Goal: Information Seeking & Learning: Learn about a topic

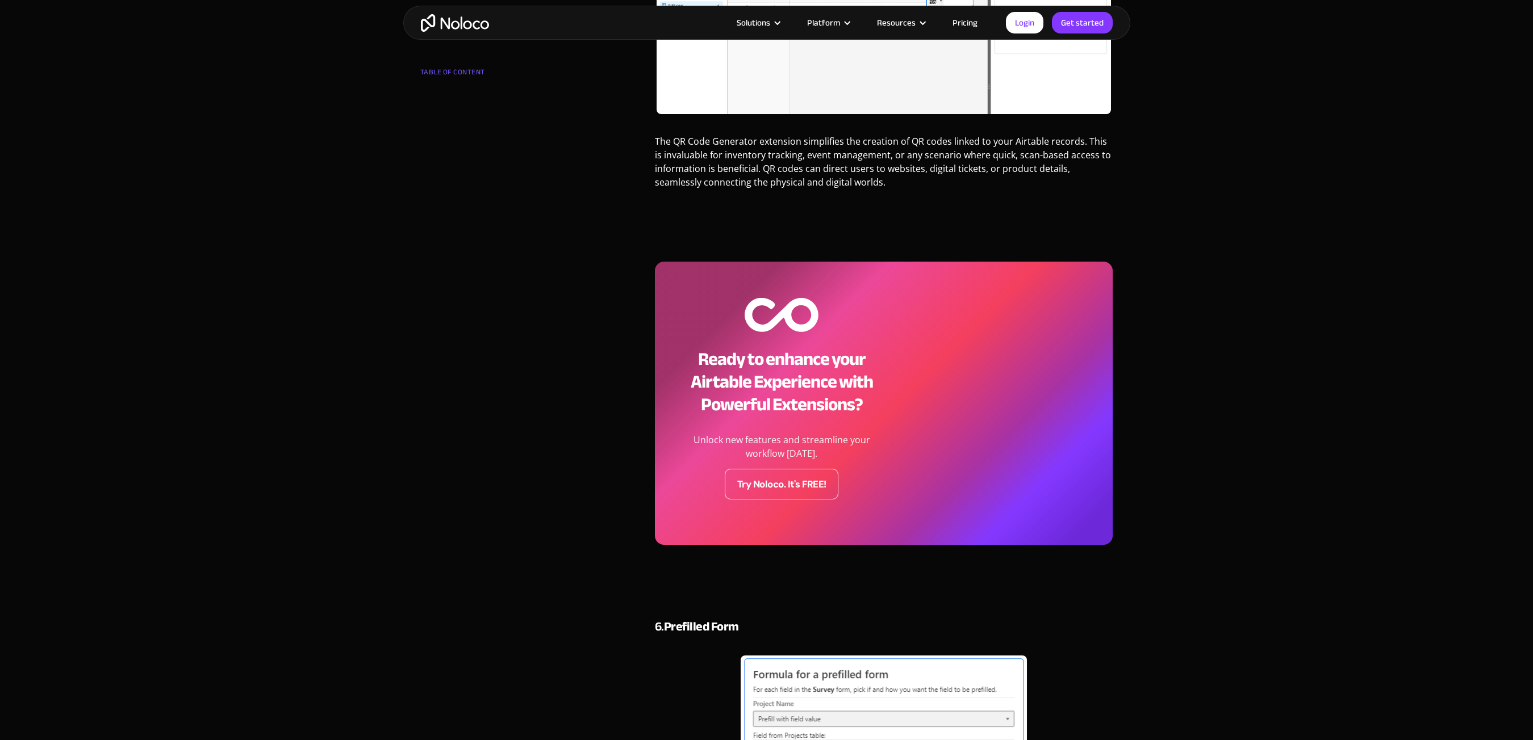
scroll to position [2044, 0]
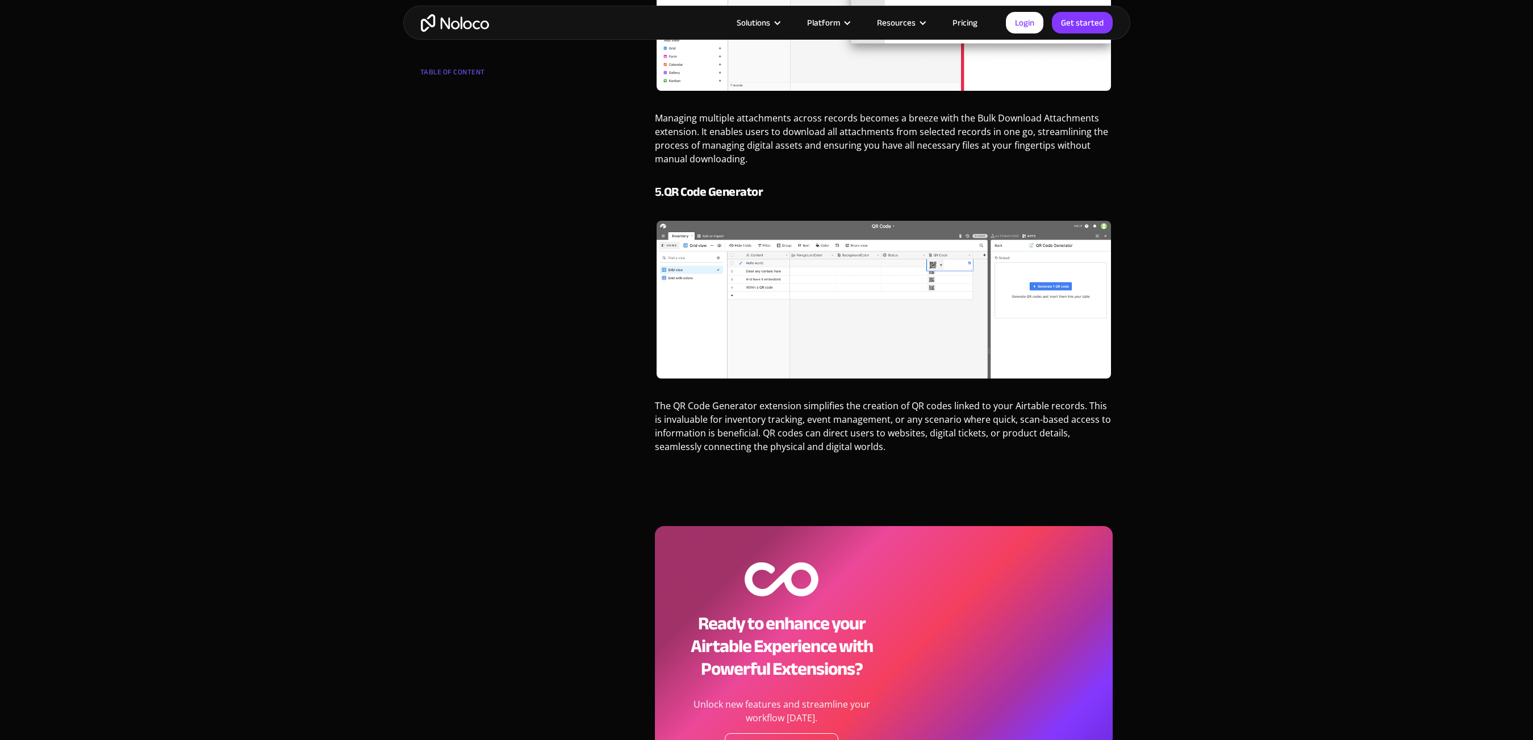
click at [807, 475] on p "‍" at bounding box center [884, 479] width 458 height 22
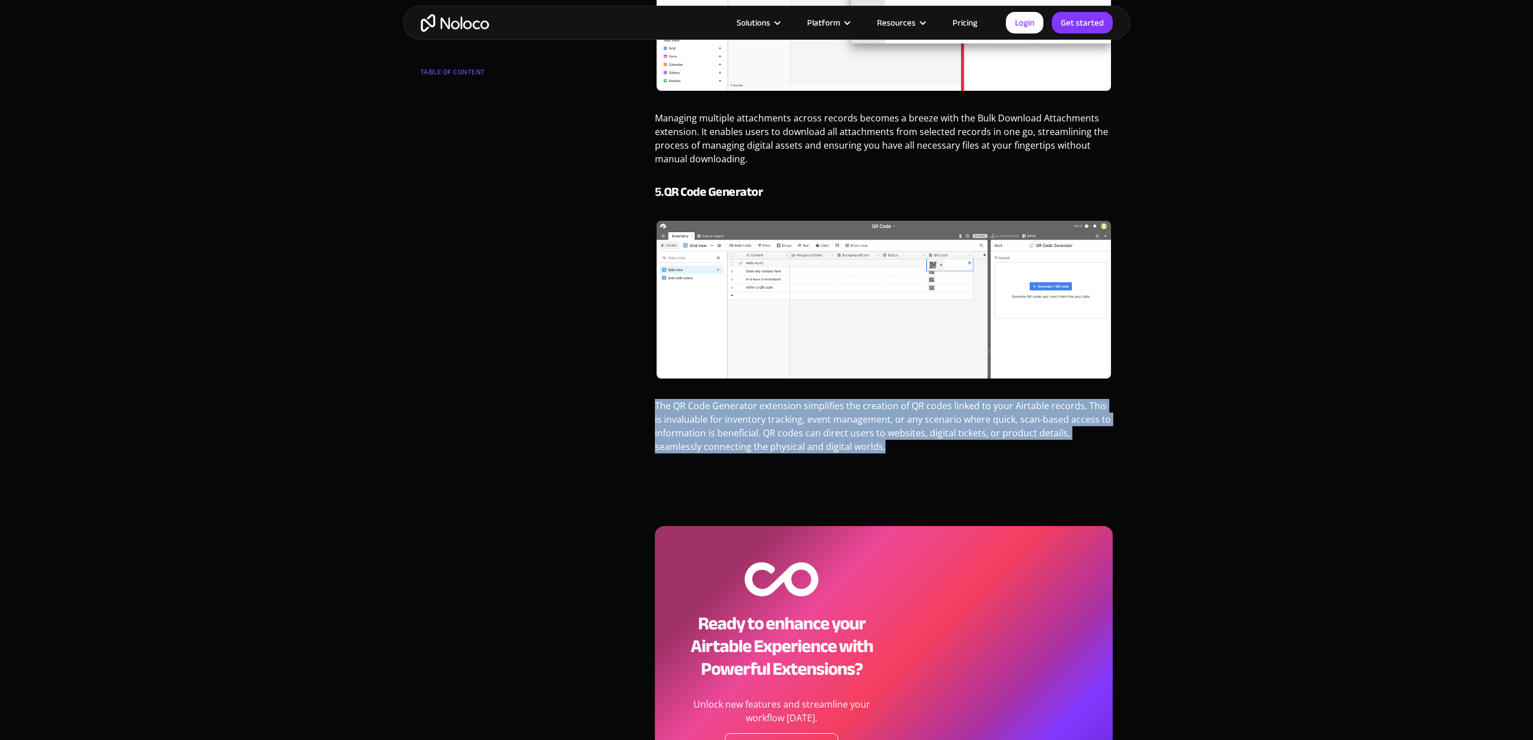
drag, startPoint x: 857, startPoint y: 446, endPoint x: 545, endPoint y: 395, distance: 316.5
click at [545, 395] on div "TABLE OF CONTENT Introduction 1. SendGrid 2. Miro 3. Search Extension 4. Bulk D…" at bounding box center [767, 739] width 704 height 5135
click at [549, 395] on div "TABLE OF CONTENT Introduction 1. SendGrid 2. Miro 3. Search Extension 4. Bulk D…" at bounding box center [767, 739] width 704 height 5135
drag, startPoint x: 684, startPoint y: 409, endPoint x: 870, endPoint y: 448, distance: 190.3
click at [870, 448] on div "TABLE OF CONTENT Introduction 1. SendGrid 2. Miro 3. Search Extension 4. Bulk D…" at bounding box center [767, 739] width 704 height 5135
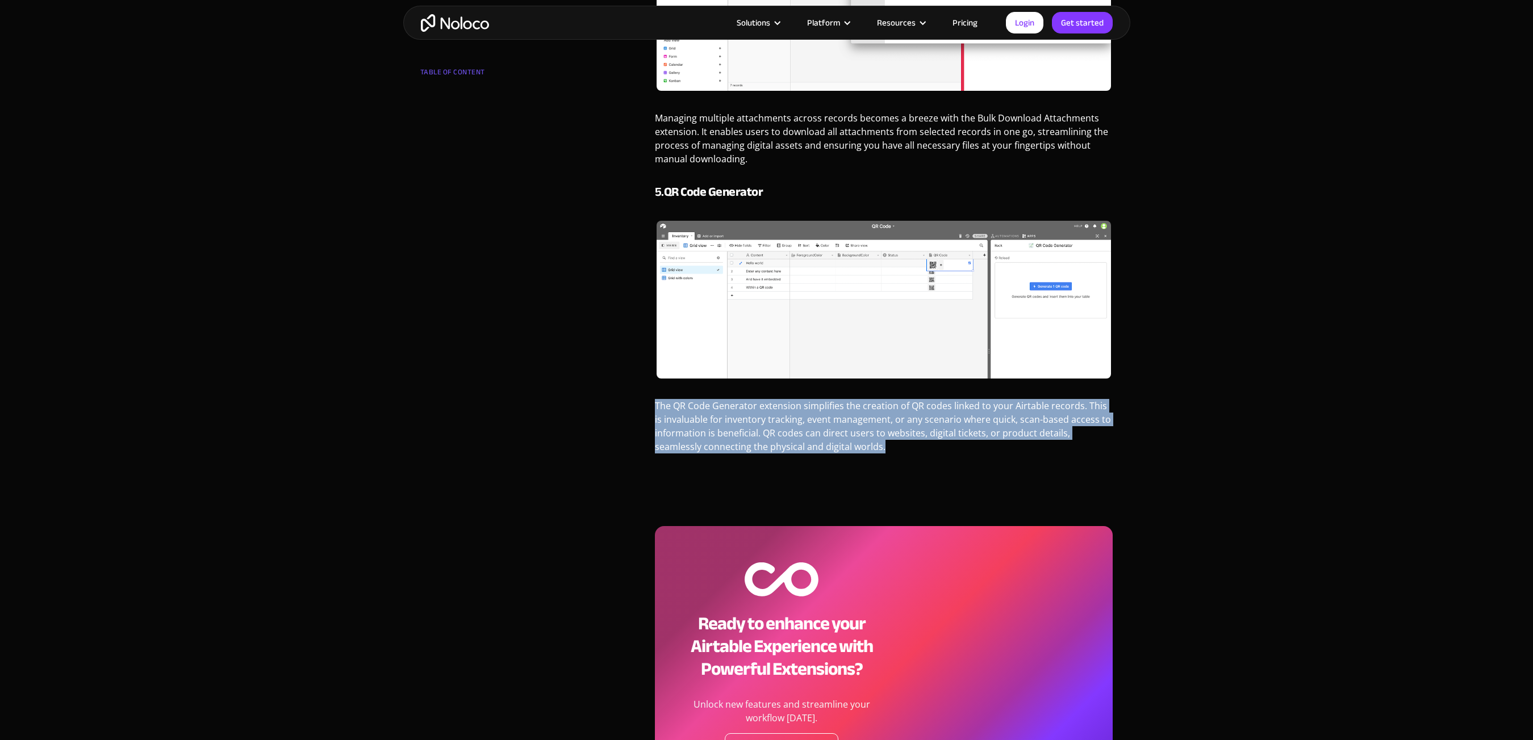
click at [870, 448] on p "The QR Code Generator extension simplifies the creation of QR codes linked to y…" at bounding box center [884, 430] width 458 height 63
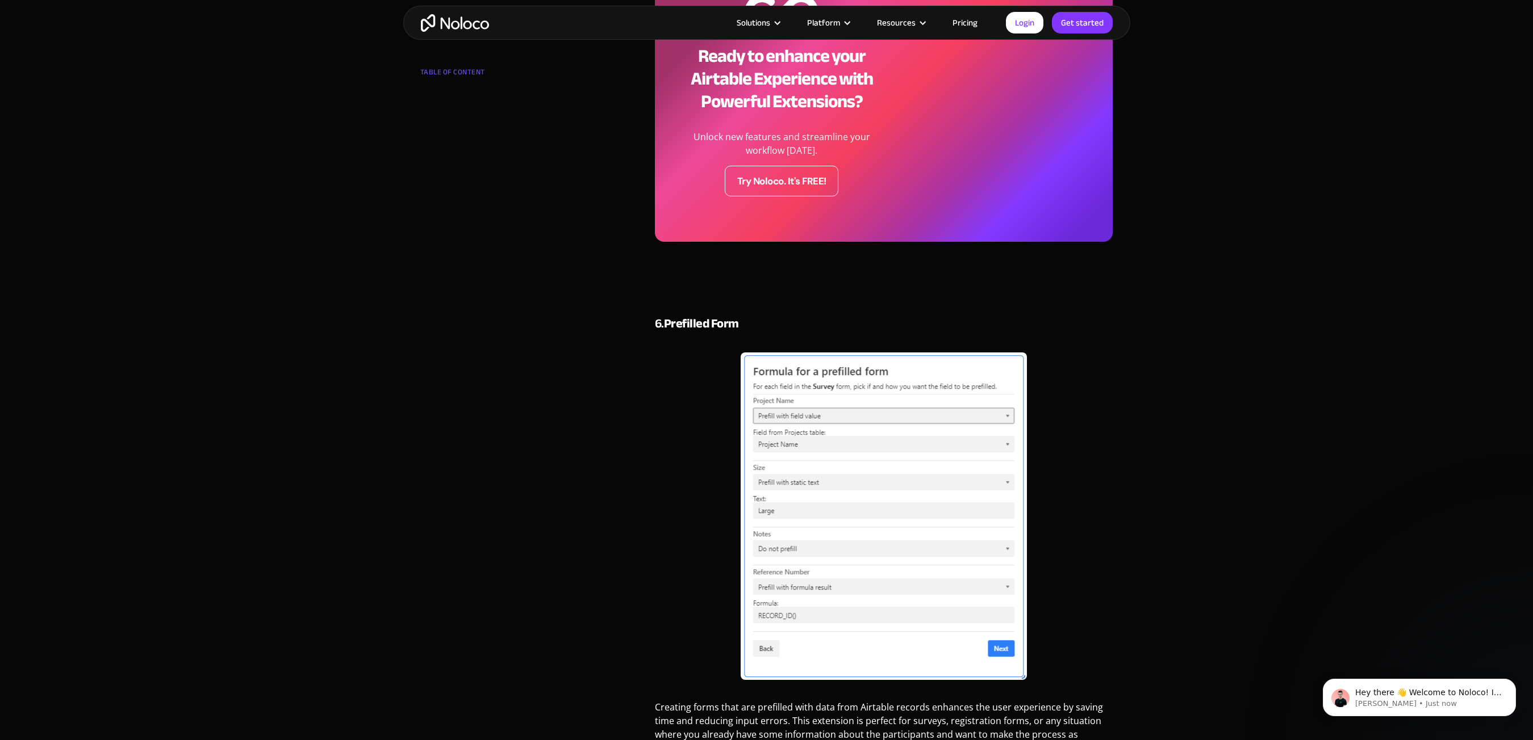
scroll to position [2669, 0]
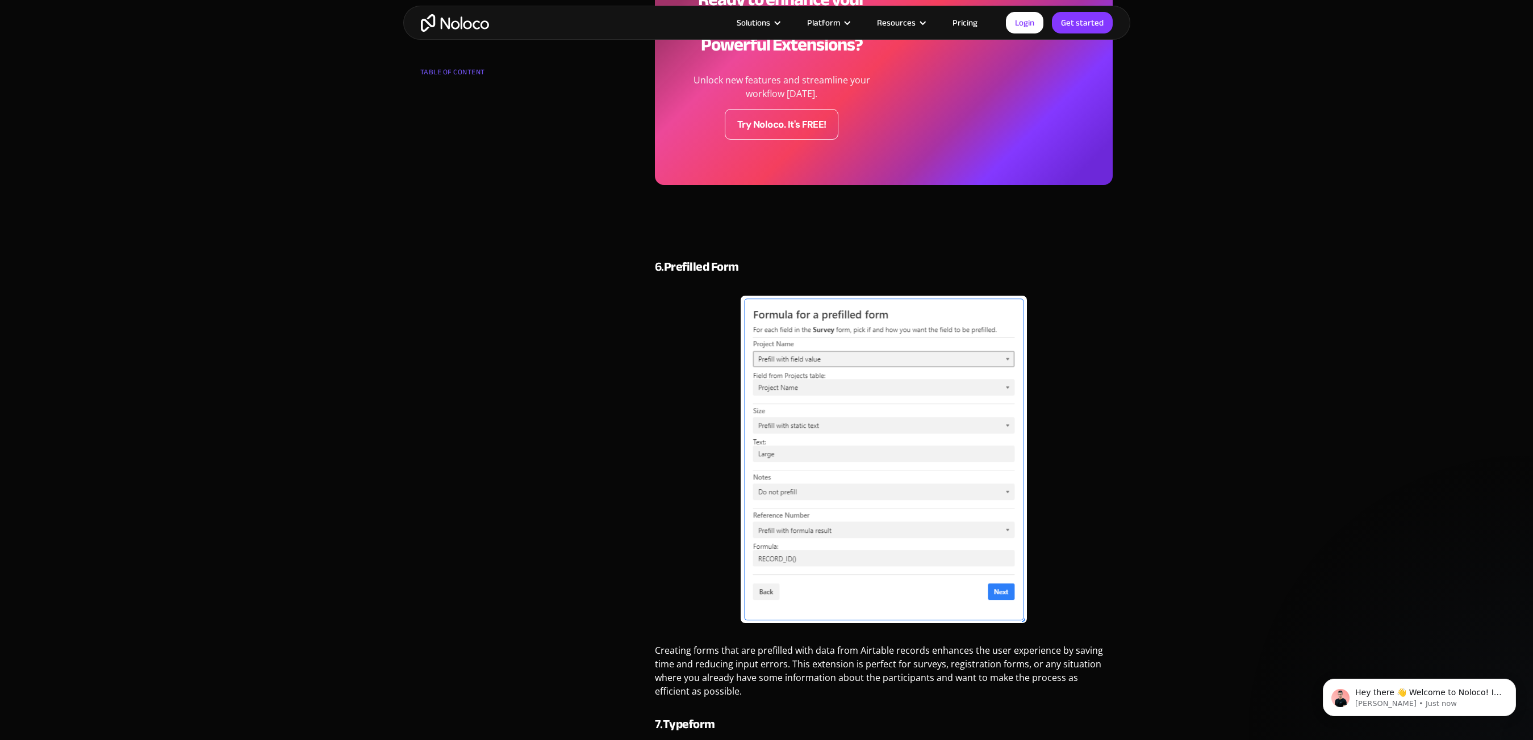
click at [1287, 467] on div "Tools [DATE] Top 10 Airtable Extensions [PERSON_NAME] Founder and CEO of Noloco…" at bounding box center [766, 46] width 1533 height 5431
click at [1292, 510] on div "Tools [DATE] Top 10 Airtable Extensions [PERSON_NAME] Founder and CEO of Noloco…" at bounding box center [766, 46] width 1533 height 5431
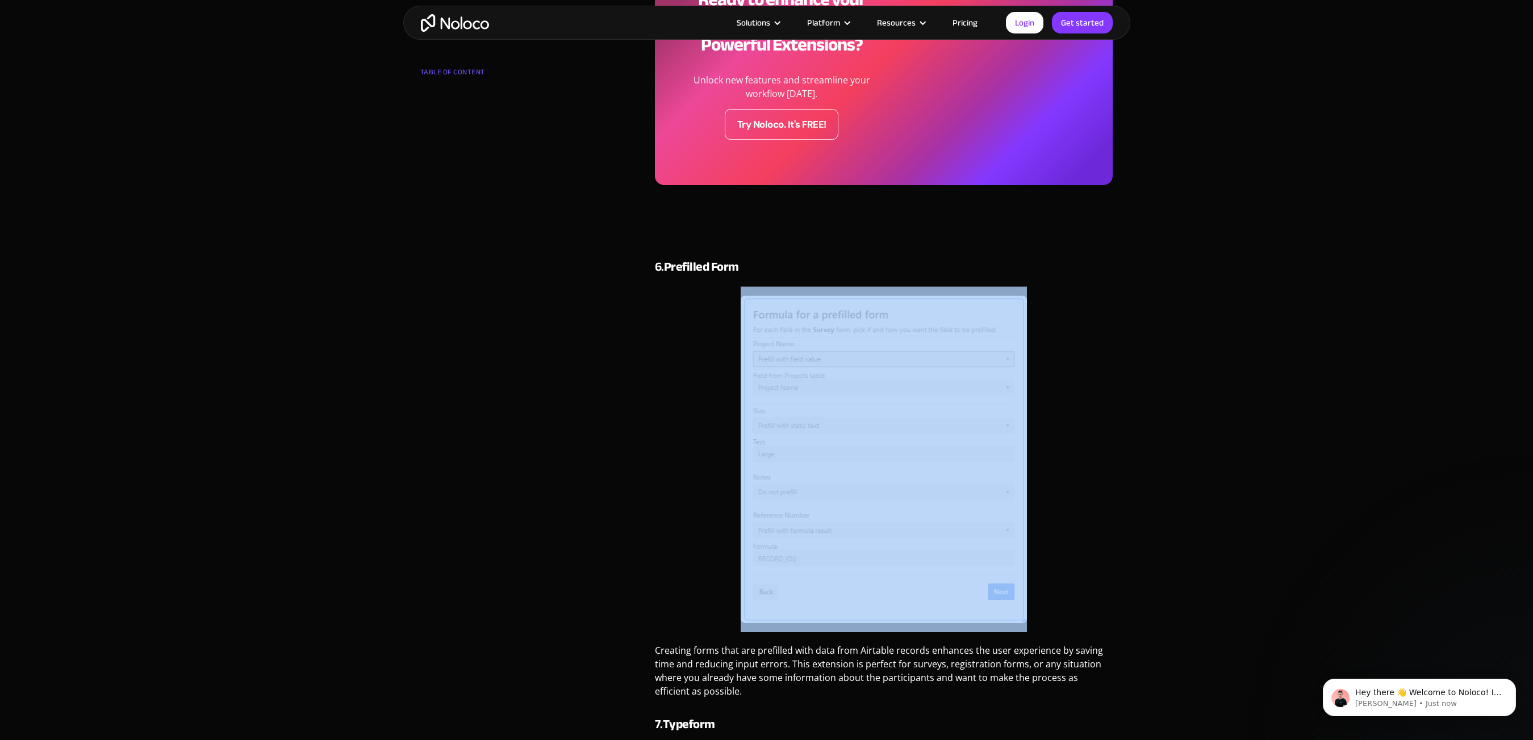
click at [1292, 510] on div "Tools [DATE] Top 10 Airtable Extensions [PERSON_NAME] Founder and CEO of Noloco…" at bounding box center [766, 46] width 1533 height 5431
click at [1321, 440] on div "Tools [DATE] Top 10 Airtable Extensions [PERSON_NAME] Founder and CEO of Noloco…" at bounding box center [766, 46] width 1533 height 5431
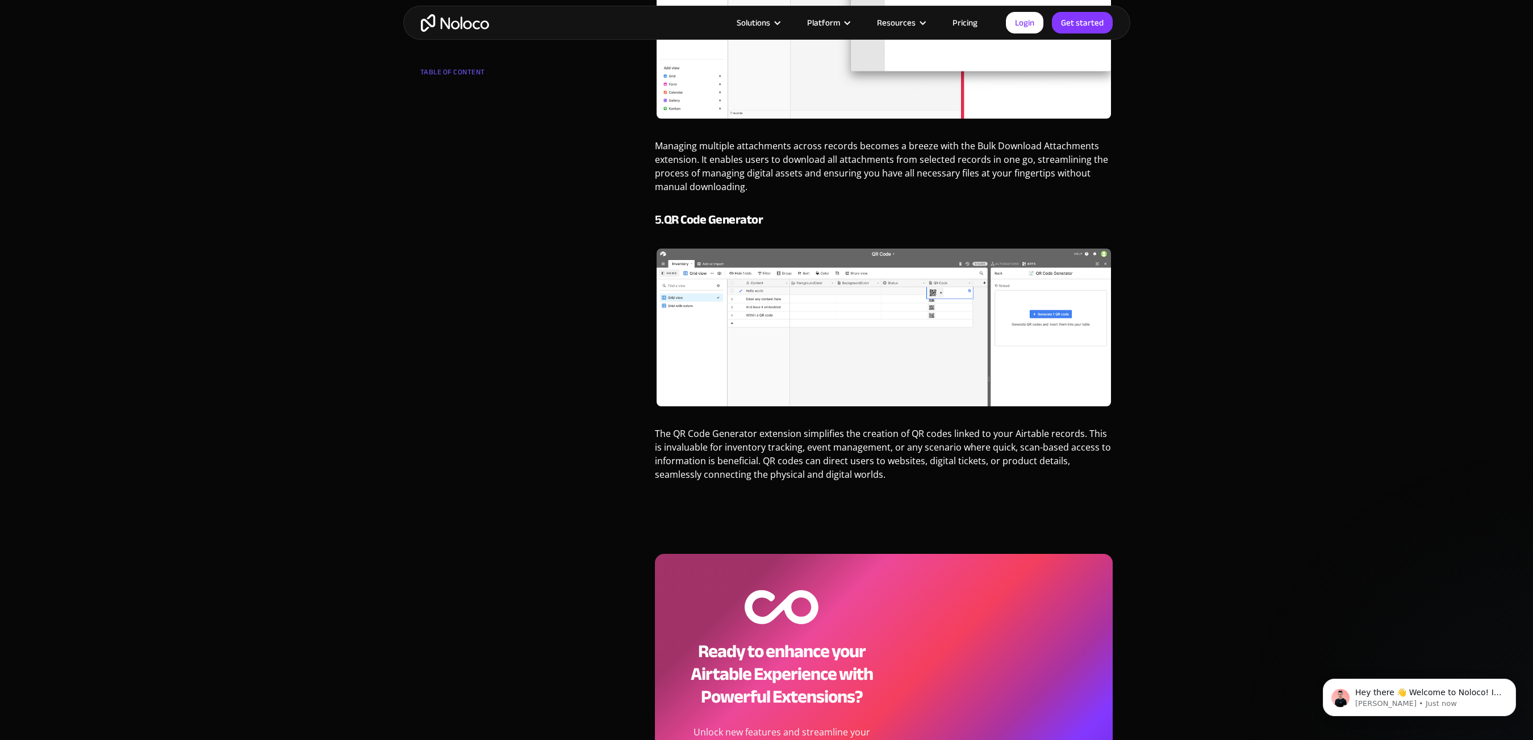
scroll to position [1931, 0]
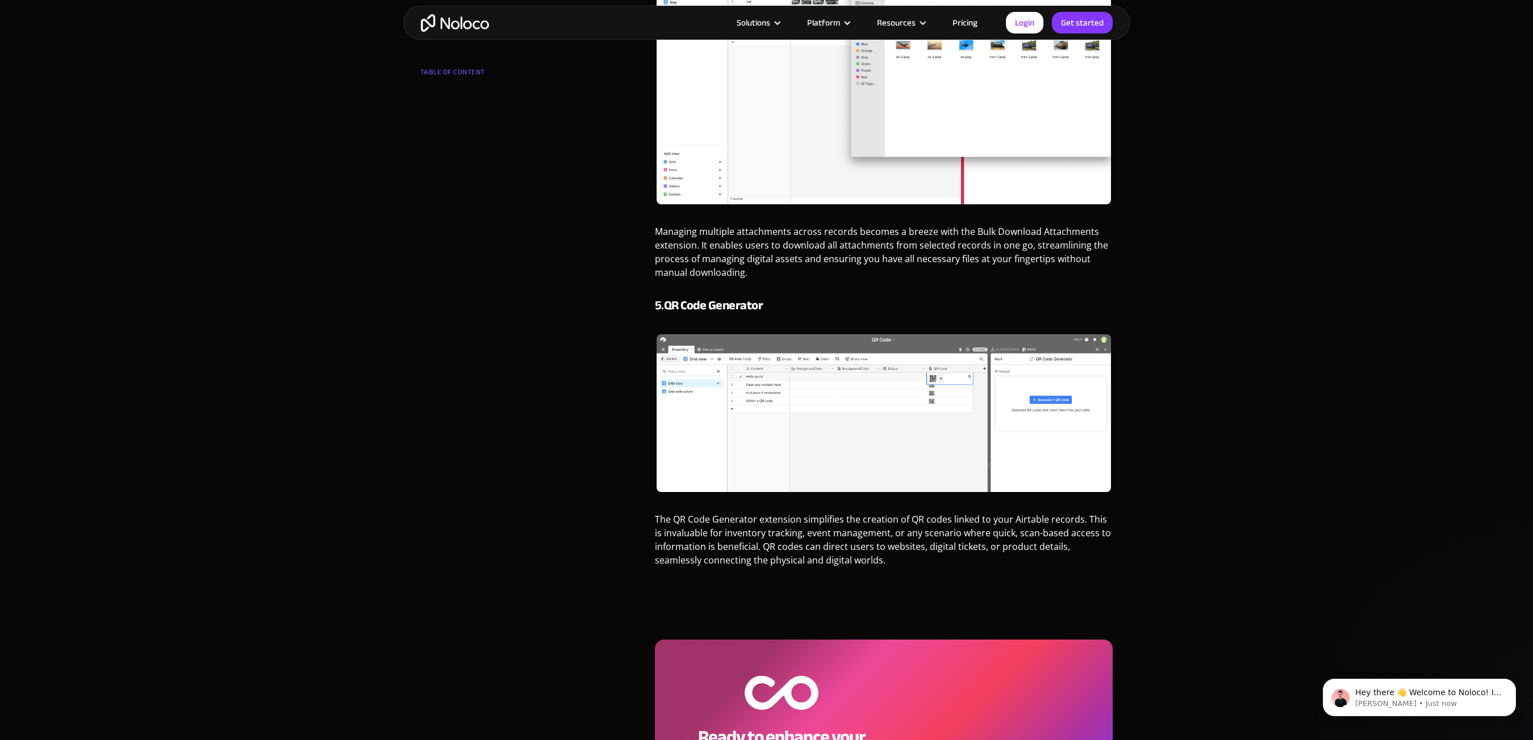
click at [832, 560] on p "The QR Code Generator extension simplifies the creation of QR codes linked to y…" at bounding box center [884, 544] width 458 height 63
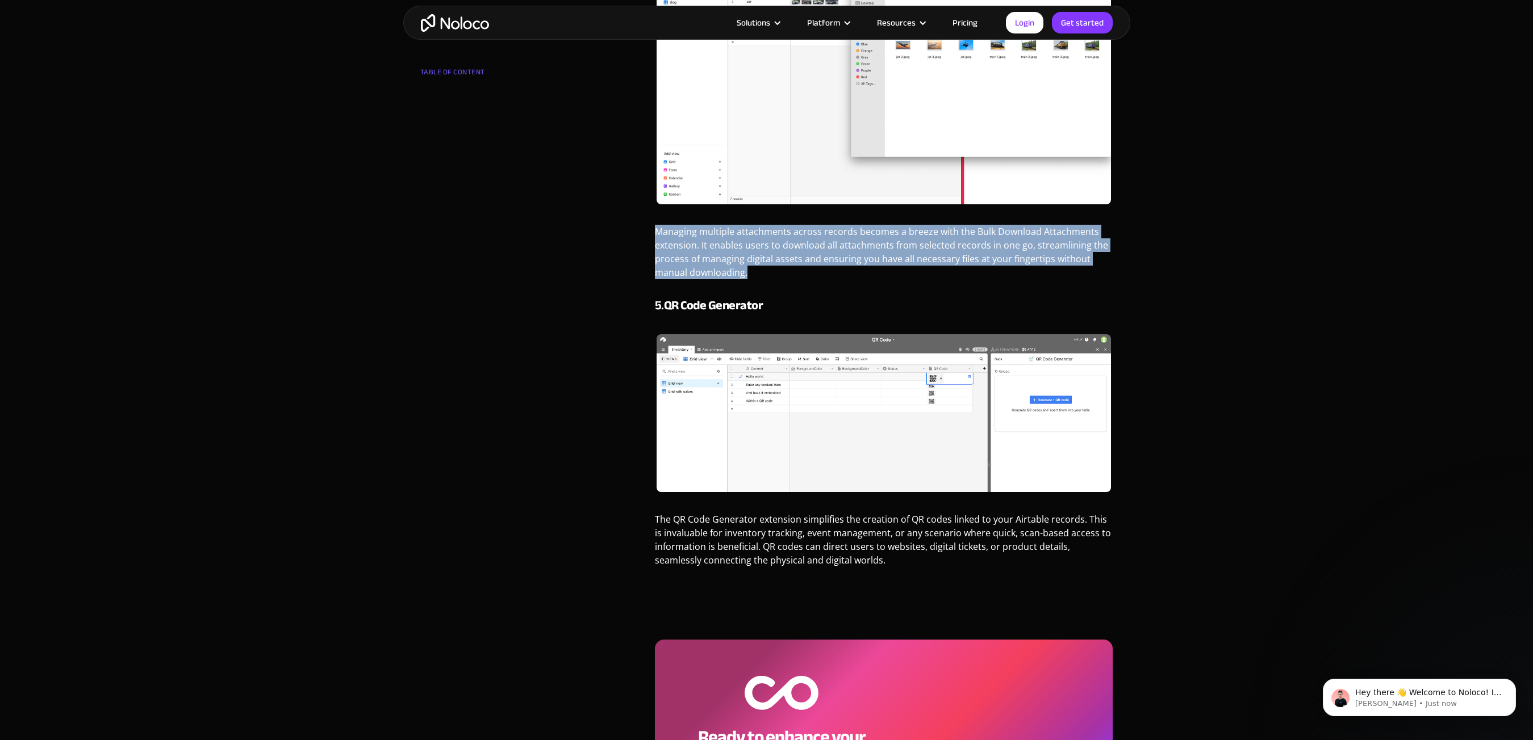
drag, startPoint x: 640, startPoint y: 235, endPoint x: 816, endPoint y: 282, distance: 182.1
click at [816, 282] on p "Managing multiple attachments across records becomes a breeze with the Bulk Dow…" at bounding box center [884, 256] width 458 height 63
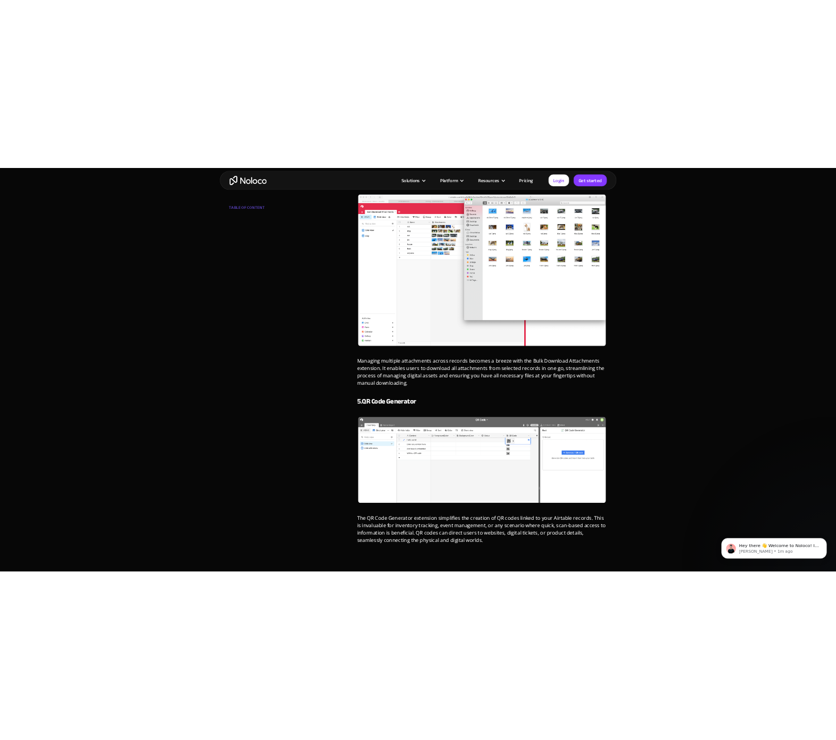
scroll to position [1874, 0]
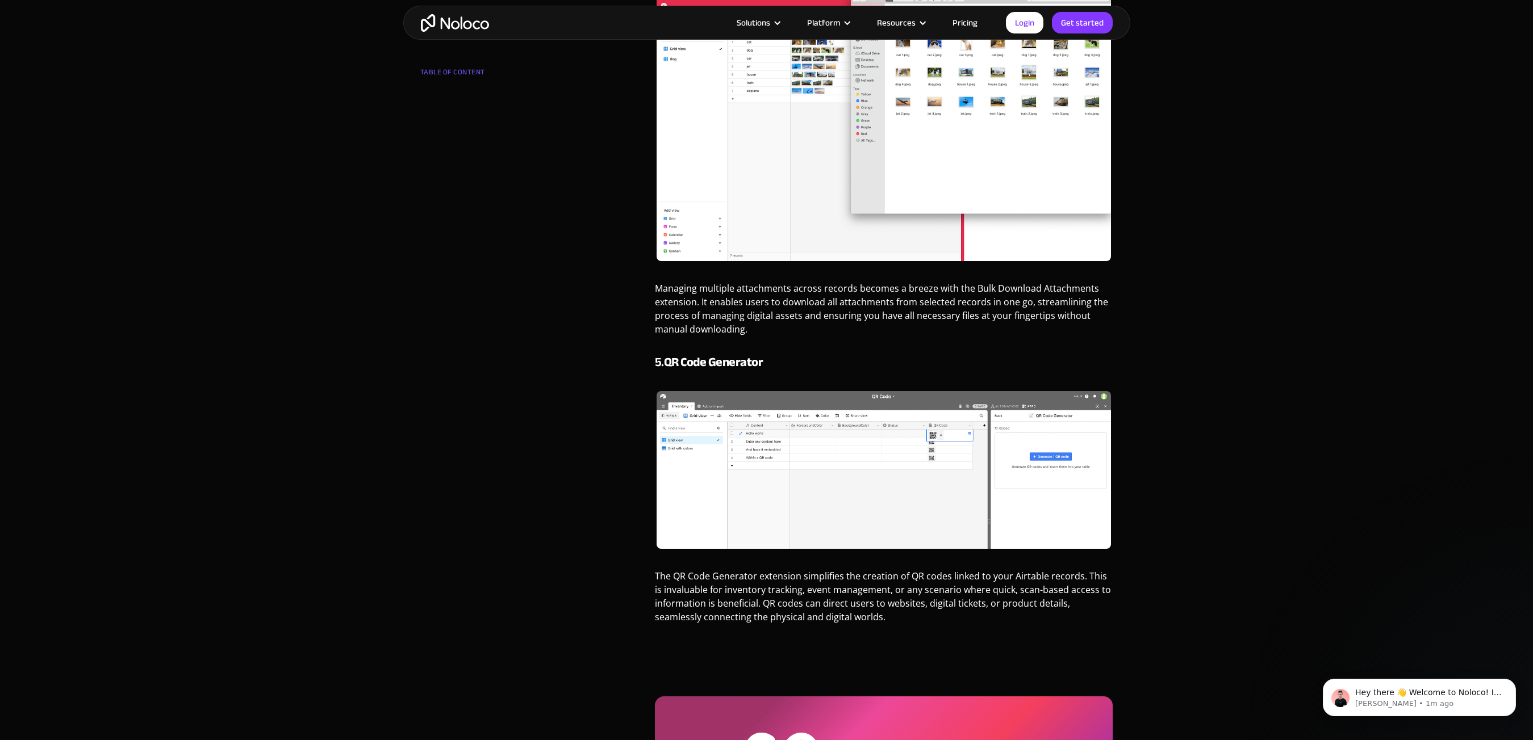
click at [717, 364] on strong "QR Code Generator" at bounding box center [713, 362] width 99 height 24
click at [681, 365] on strong "QR Code Generator" at bounding box center [713, 362] width 99 height 24
click at [669, 367] on strong "QR Code Generator" at bounding box center [713, 362] width 99 height 24
click at [1082, 401] on img at bounding box center [883, 470] width 454 height 158
click at [1060, 422] on img at bounding box center [883, 470] width 454 height 158
